Goal: Navigation & Orientation: Find specific page/section

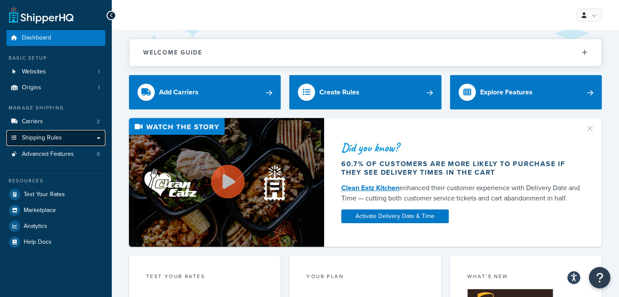
click at [49, 136] on span "Shipping Rules" at bounding box center [42, 138] width 40 height 7
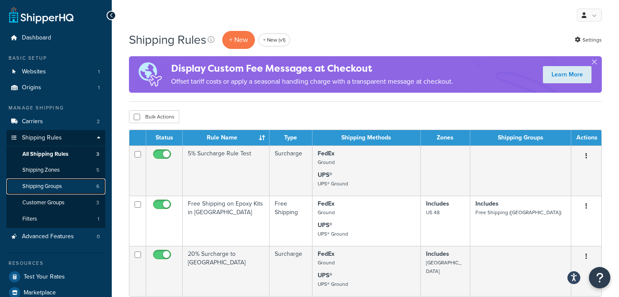
click at [75, 179] on link "Shipping Groups 6" at bounding box center [55, 187] width 99 height 16
